Goal: Information Seeking & Learning: Learn about a topic

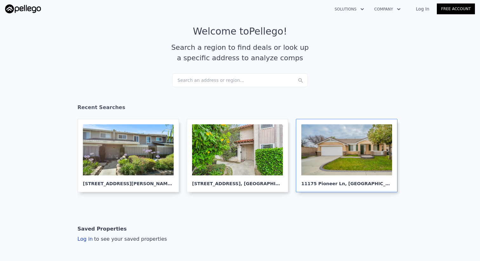
scroll to position [8, 0]
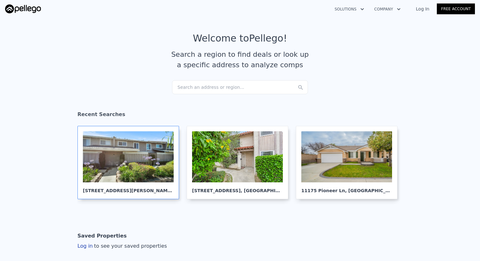
click at [142, 169] on div at bounding box center [128, 157] width 91 height 51
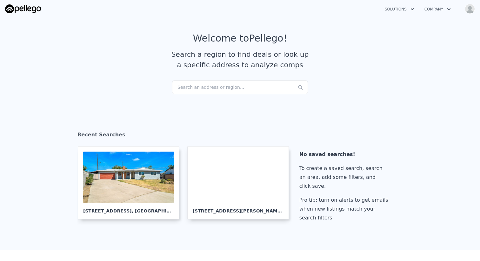
click at [280, 86] on div "Search an address or region..." at bounding box center [240, 87] width 136 height 14
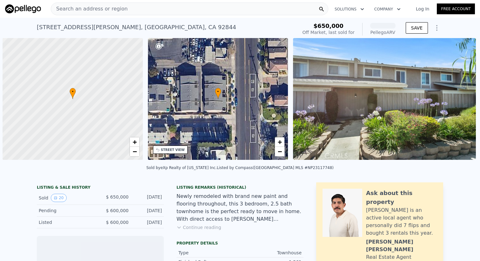
scroll to position [0, 3]
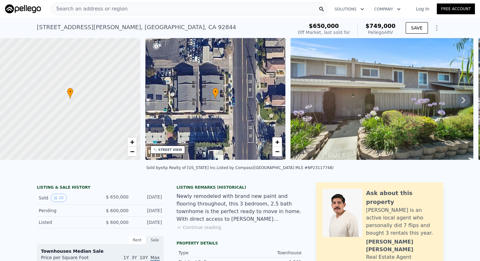
click at [462, 103] on icon at bounding box center [463, 100] width 13 height 13
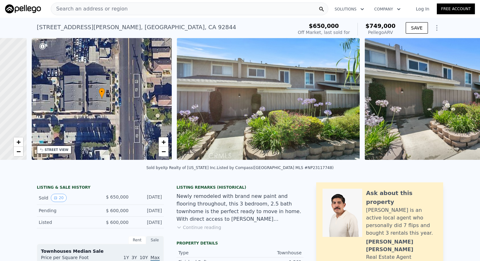
scroll to position [0, 148]
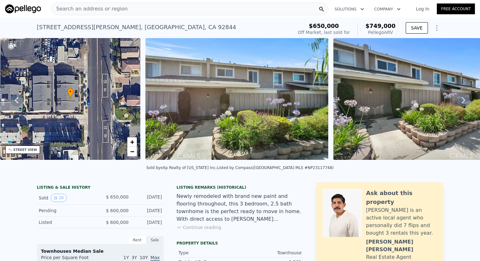
click at [462, 103] on icon at bounding box center [463, 100] width 13 height 13
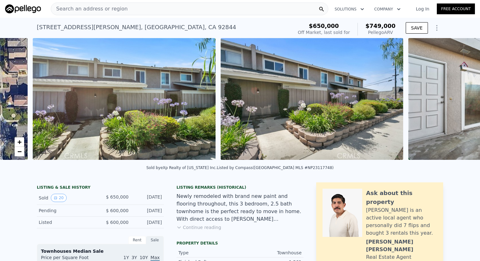
scroll to position [0, 291]
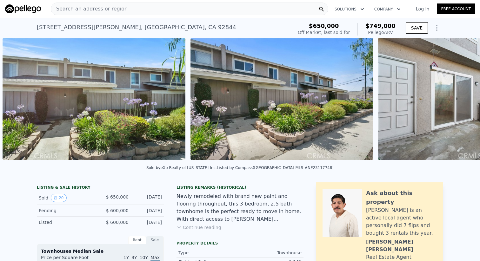
click at [462, 103] on div "• + − • + − STREET VIEW Loading... SATELLITE VIEW" at bounding box center [240, 100] width 480 height 124
click at [462, 103] on icon at bounding box center [463, 100] width 13 height 13
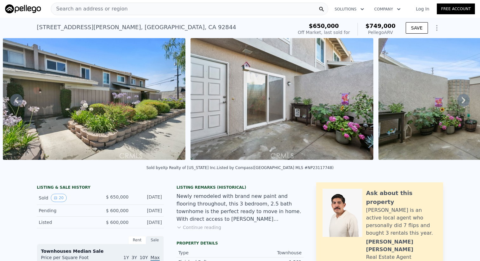
click at [462, 103] on icon at bounding box center [463, 100] width 13 height 13
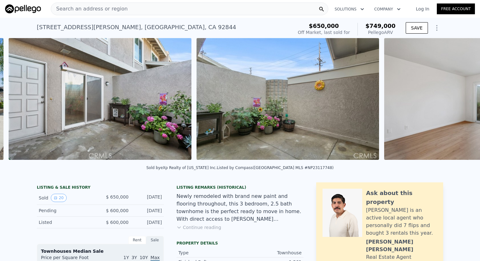
scroll to position [0, 667]
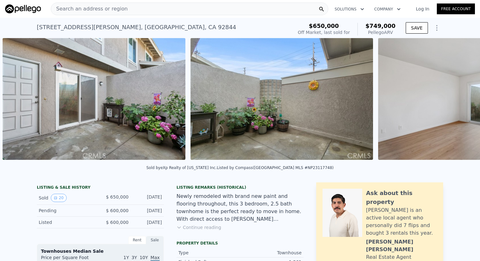
click at [462, 103] on div "• + − • + − STREET VIEW Loading... SATELLITE VIEW" at bounding box center [240, 100] width 480 height 124
click at [462, 103] on icon at bounding box center [463, 100] width 13 height 13
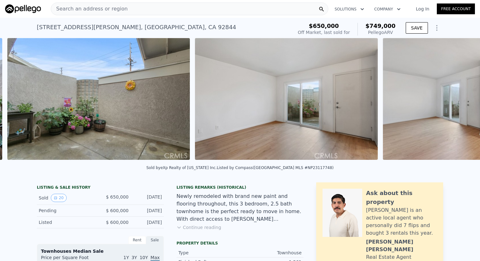
scroll to position [0, 855]
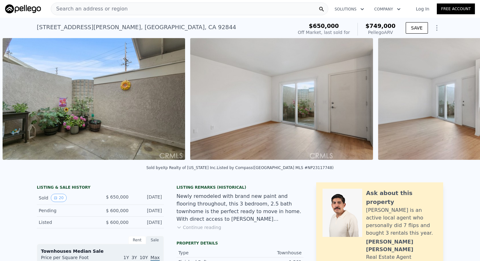
click at [462, 103] on img at bounding box center [469, 99] width 183 height 122
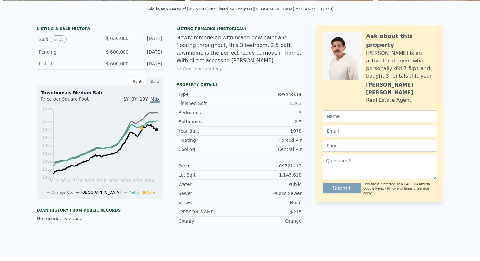
scroll to position [0, 0]
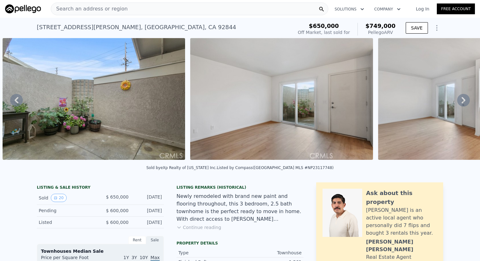
click at [17, 12] on img at bounding box center [23, 8] width 36 height 9
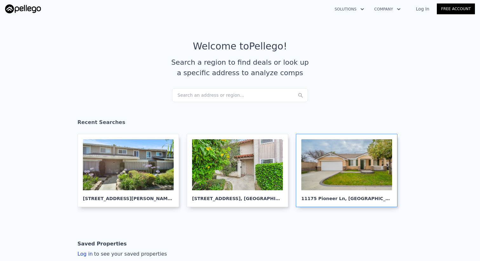
click at [357, 177] on div at bounding box center [347, 164] width 91 height 51
click at [426, 10] on link "Log In" at bounding box center [423, 9] width 29 height 6
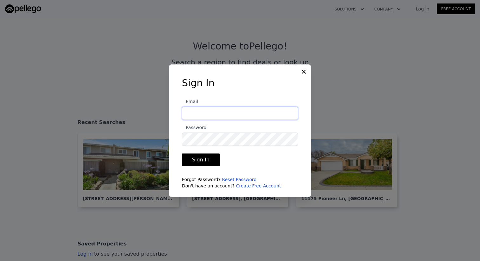
type input "[EMAIL_ADDRESS][DOMAIN_NAME]"
click at [205, 155] on button "Sign In" at bounding box center [201, 160] width 38 height 13
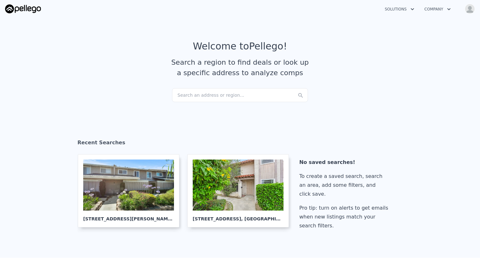
click at [221, 95] on div "Search an address or region..." at bounding box center [240, 95] width 136 height 14
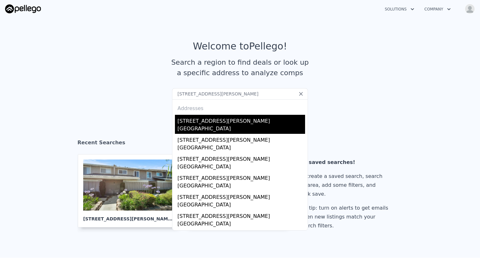
type input "[STREET_ADDRESS][PERSON_NAME]"
click at [208, 127] on div "[GEOGRAPHIC_DATA]" at bounding box center [242, 129] width 128 height 9
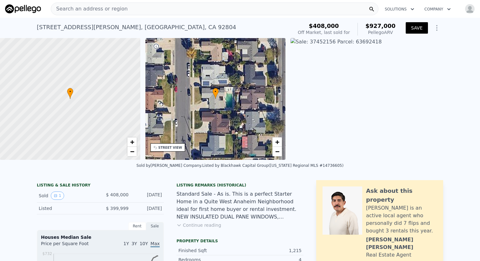
click at [414, 30] on button "SAVE" at bounding box center [417, 27] width 22 height 11
click at [244, 7] on div "Search an address or region" at bounding box center [215, 9] width 328 height 13
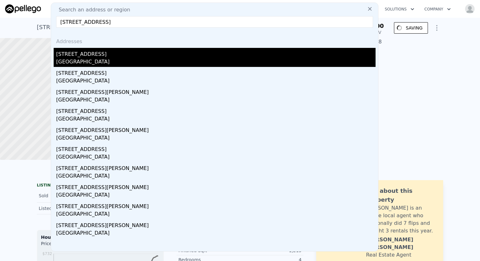
type input "[STREET_ADDRESS]"
click at [206, 54] on div "[STREET_ADDRESS]" at bounding box center [216, 53] width 320 height 10
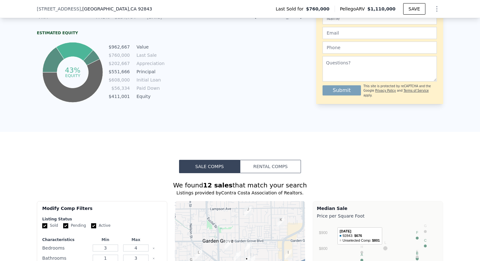
scroll to position [416, 0]
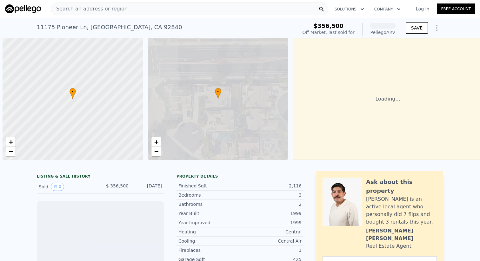
scroll to position [0, 3]
